Goal: Information Seeking & Learning: Check status

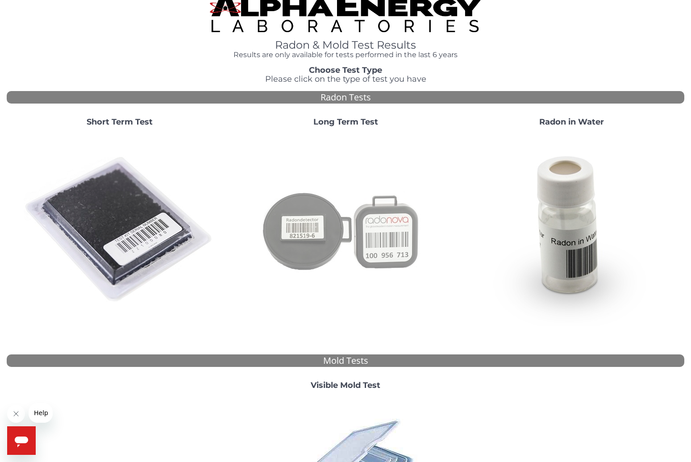
scroll to position [121, 0]
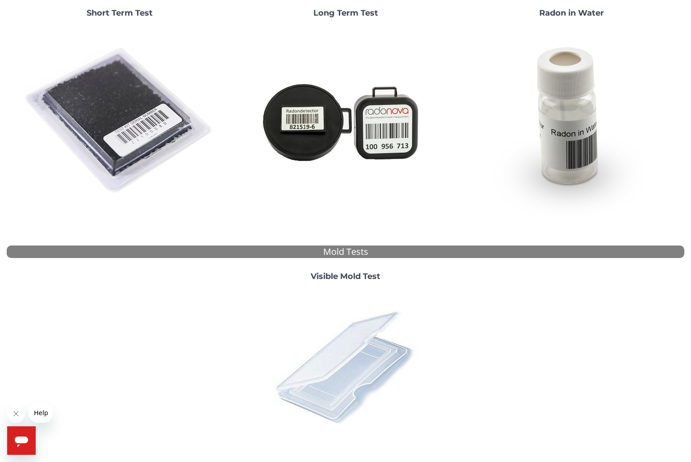
click at [357, 349] on img at bounding box center [346, 367] width 156 height 156
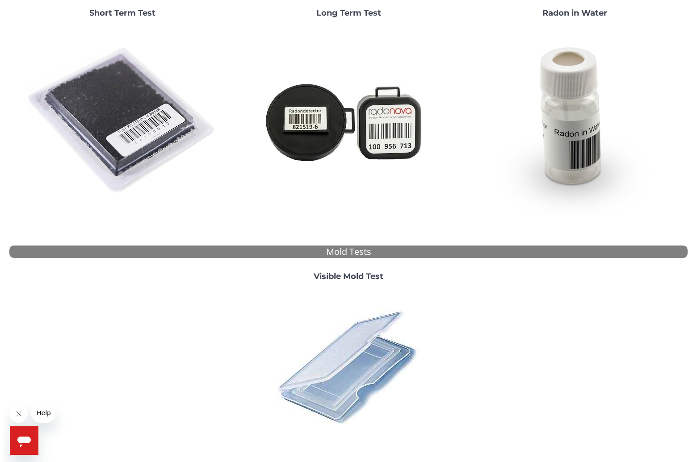
scroll to position [0, 0]
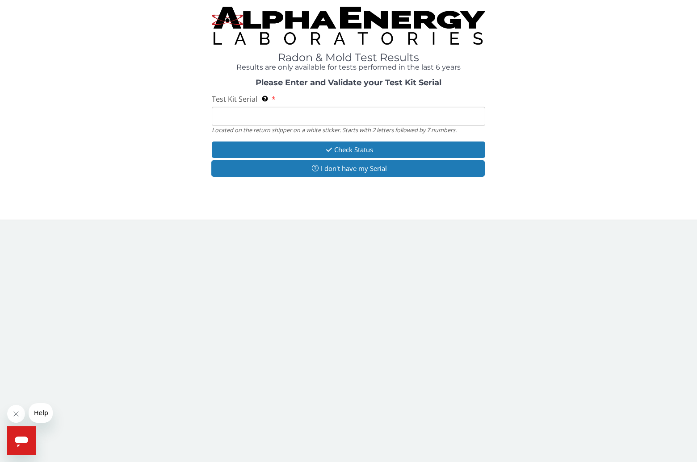
click at [273, 121] on input "Test Kit Serial Located on the return shipper on a white sticker. Starts with 2…" at bounding box center [348, 116] width 273 height 19
type input "ME106416"
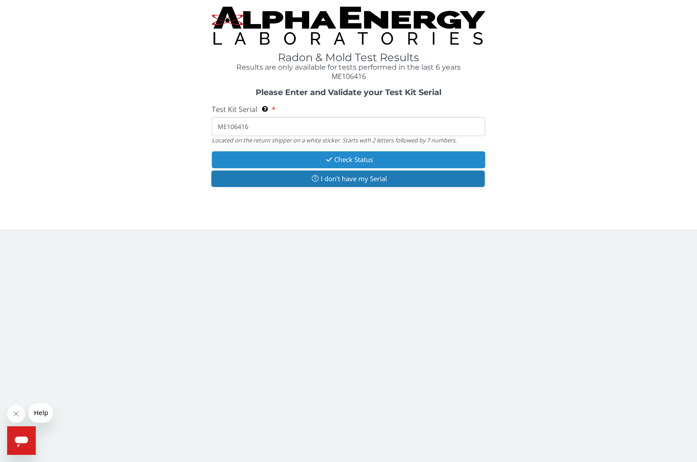
click at [309, 157] on button "Check Status" at bounding box center [348, 159] width 273 height 17
